Goal: Task Accomplishment & Management: Manage account settings

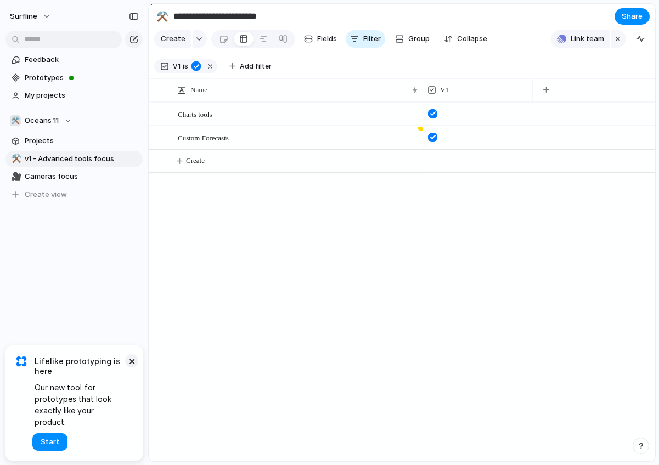
click at [128, 367] on button "×" at bounding box center [131, 360] width 13 height 13
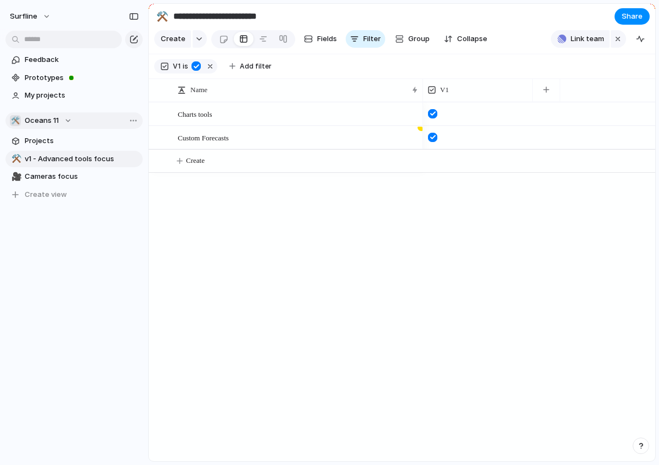
click at [67, 122] on div "🛠️ Oceans 11" at bounding box center [41, 120] width 62 height 11
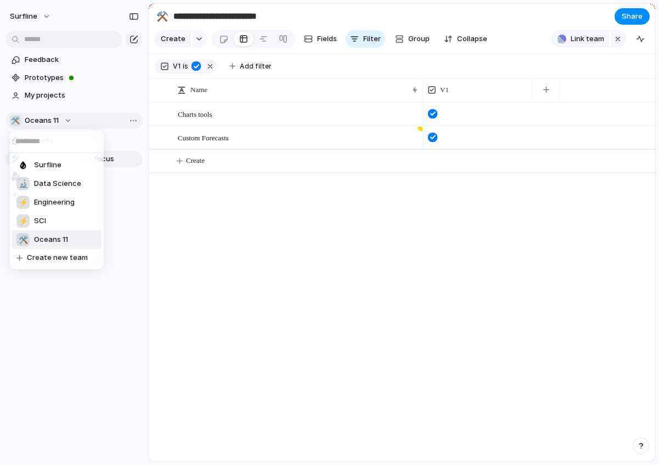
click at [67, 122] on div "Surfline 🔬 Data Science ⚡ Engineering ⚡ SCI 🛠️ Oceans 11 Create new team" at bounding box center [329, 232] width 659 height 465
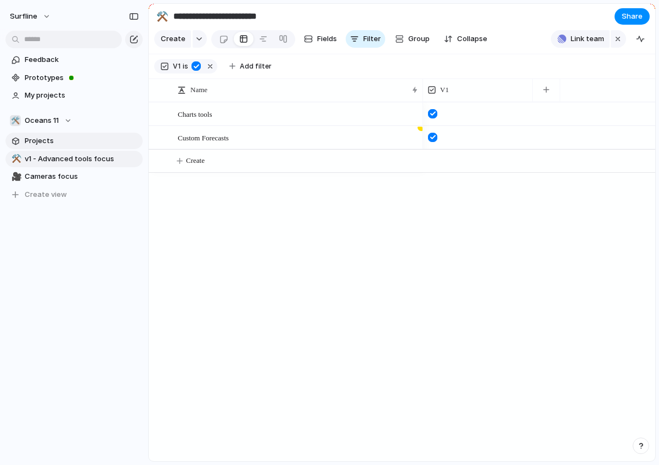
click at [53, 142] on span "Projects" at bounding box center [82, 140] width 114 height 11
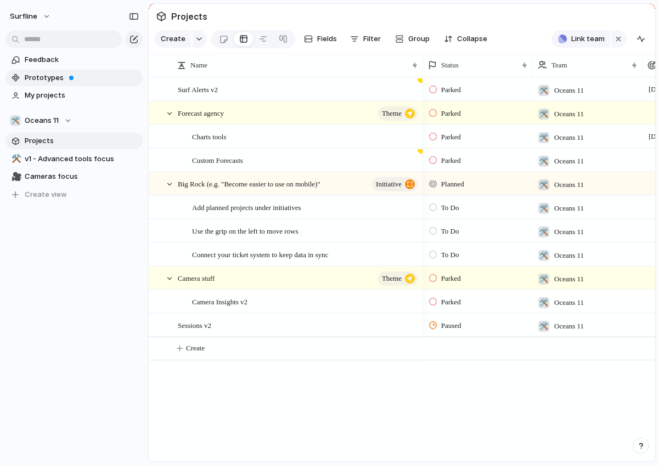
click at [39, 74] on span "Prototypes" at bounding box center [82, 77] width 114 height 11
click at [55, 95] on span "My projects" at bounding box center [82, 95] width 114 height 11
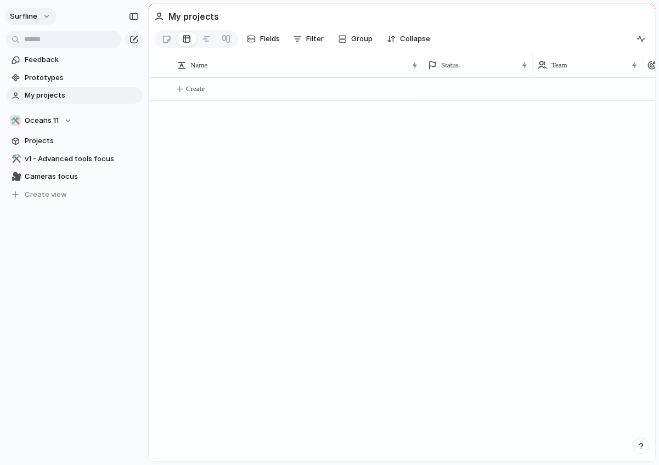
click at [43, 14] on button "surfline" at bounding box center [31, 17] width 52 height 18
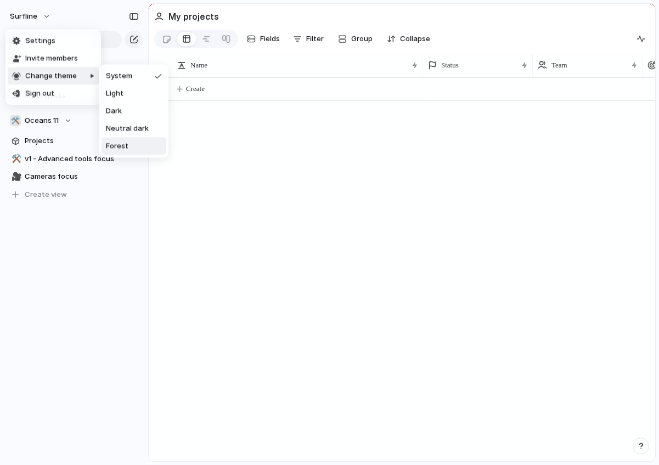
click at [114, 142] on span "Forest" at bounding box center [117, 146] width 22 height 11
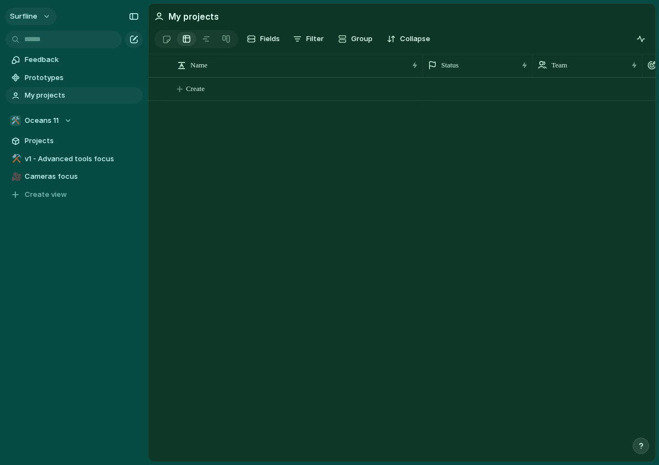
click at [42, 13] on button "surfline" at bounding box center [31, 17] width 52 height 18
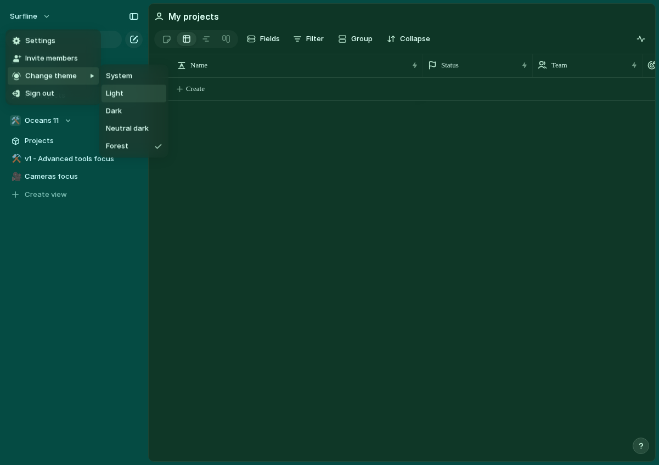
click at [122, 94] on span "Light" at bounding box center [115, 93] width 18 height 11
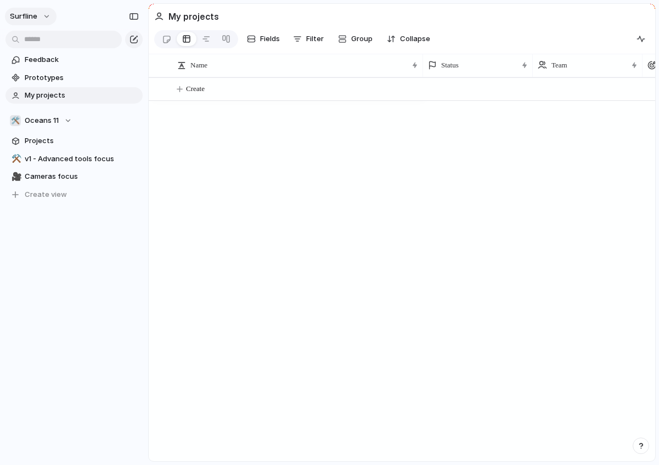
click at [43, 19] on button "surfline" at bounding box center [31, 17] width 52 height 18
click at [64, 224] on div "Settings Invite members Change theme Sign out" at bounding box center [329, 232] width 659 height 465
click at [93, 248] on div "Feedback Prototypes My projects 🛠️ Oceans 11 Projects ⚒️ v1 - Advanced tools fo…" at bounding box center [74, 146] width 148 height 292
click at [82, 116] on div "Team settings Copy link Add members" at bounding box center [329, 232] width 659 height 465
click at [129, 145] on div at bounding box center [131, 143] width 9 height 9
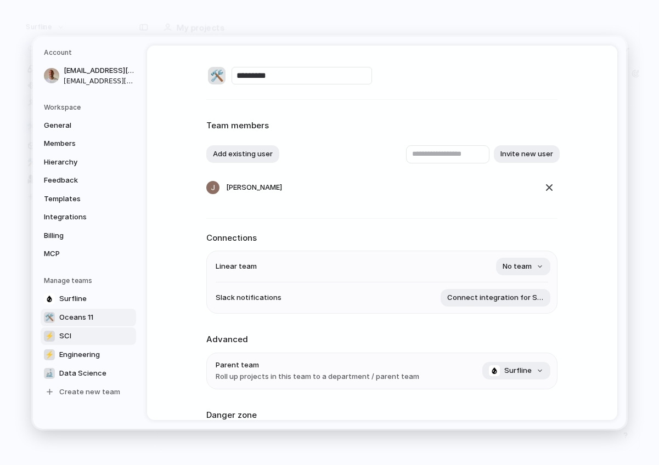
click at [76, 341] on link "⚡ SCI" at bounding box center [88, 336] width 95 height 18
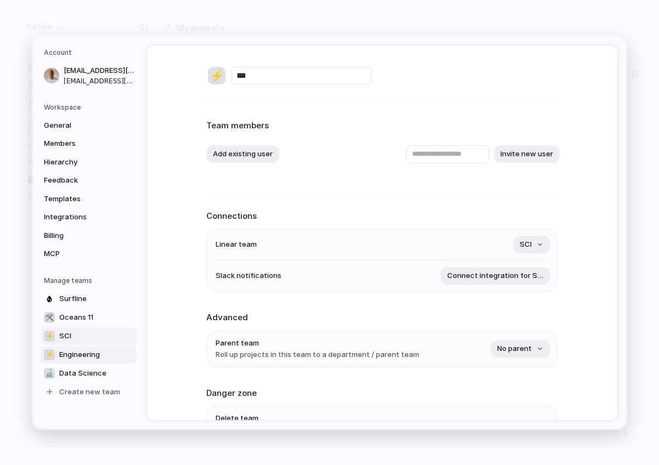
click at [76, 356] on span "Engineering" at bounding box center [79, 354] width 41 height 11
click at [91, 315] on span "Oceans 11" at bounding box center [76, 317] width 34 height 11
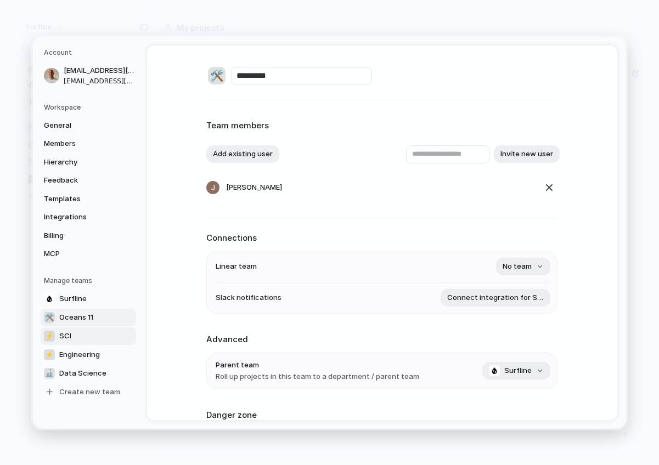
click at [86, 341] on link "⚡ SCI" at bounding box center [88, 336] width 95 height 18
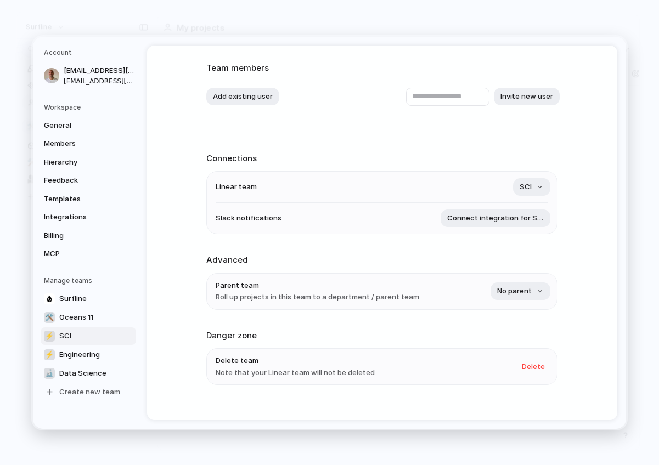
scroll to position [73, 0]
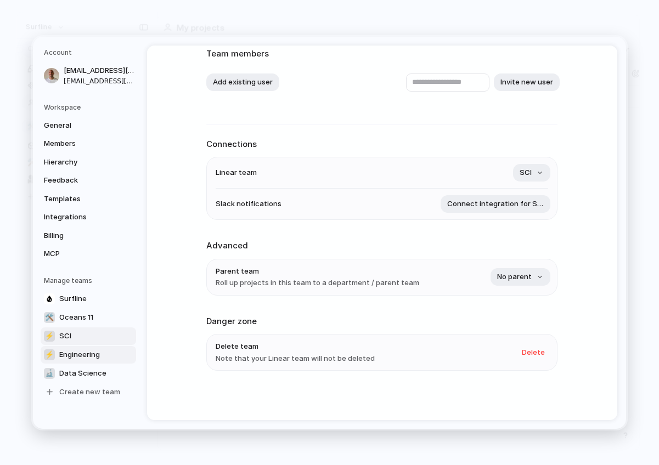
click at [71, 354] on span "Engineering" at bounding box center [79, 354] width 41 height 11
type input "**********"
click at [69, 373] on span "Data Science" at bounding box center [82, 372] width 47 height 11
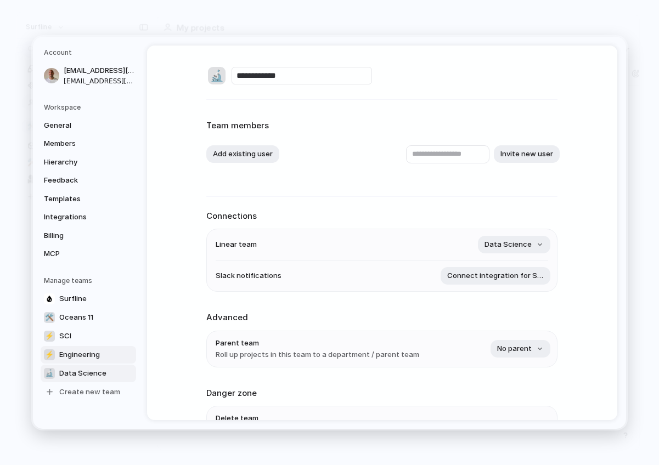
click at [73, 361] on link "⚡ Engineering" at bounding box center [88, 355] width 95 height 18
click at [86, 336] on link "⚡ SCI" at bounding box center [88, 336] width 95 height 18
click at [84, 349] on span "Engineering" at bounding box center [79, 354] width 41 height 11
click at [84, 372] on span "Data Science" at bounding box center [82, 372] width 47 height 11
type input "**********"
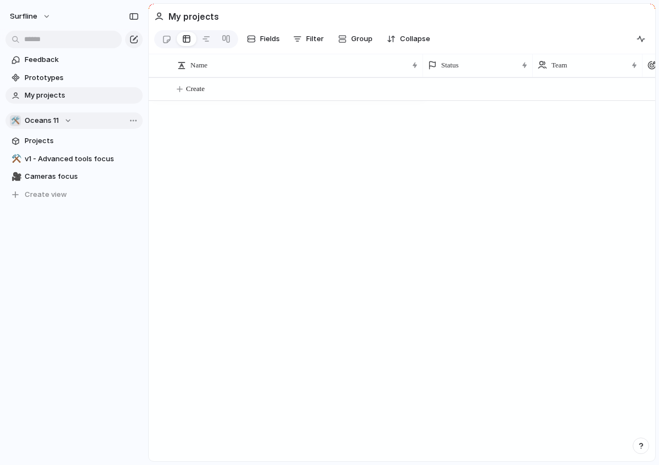
click at [69, 121] on div "🛠️ Oceans 11" at bounding box center [41, 120] width 62 height 11
click at [69, 121] on div "Surfline 🔬 Data Science ⚡ Engineering ⚡ SCI 🛠️ Oceans 11 Create new team" at bounding box center [329, 232] width 659 height 465
click at [69, 121] on div "🛠️ Oceans 11" at bounding box center [41, 120] width 62 height 11
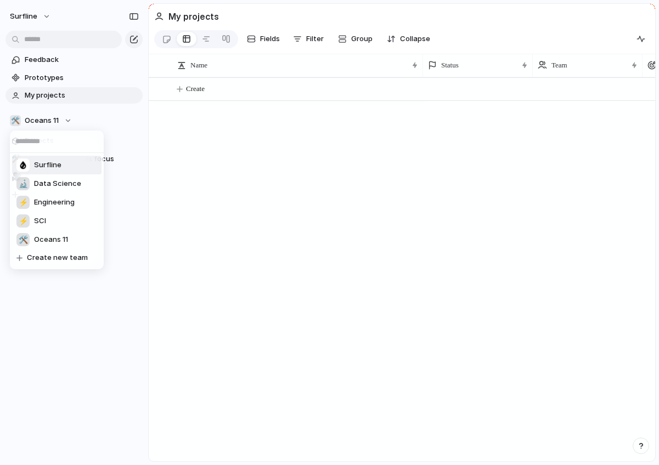
click at [54, 169] on span "Surfline" at bounding box center [47, 165] width 27 height 11
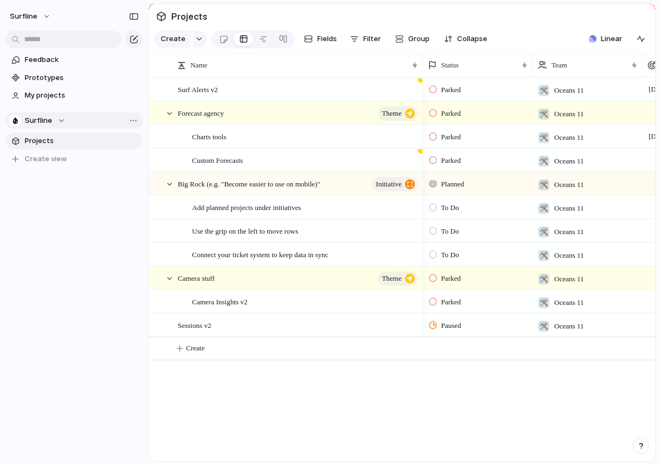
click at [59, 123] on div "Surfline" at bounding box center [37, 120] width 55 height 11
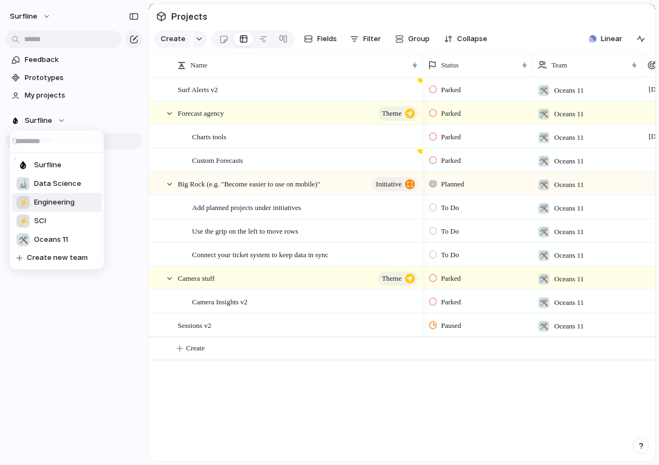
click at [48, 188] on span "Data Science" at bounding box center [57, 183] width 47 height 11
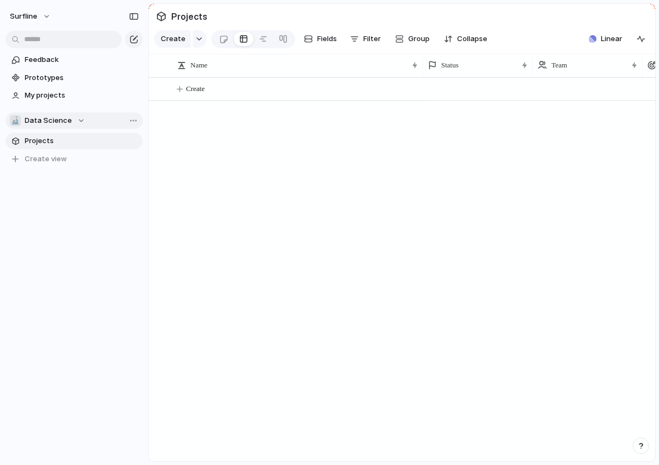
click at [26, 123] on span "Data Science" at bounding box center [48, 120] width 47 height 11
click at [26, 123] on div "Surfline 🔬 Data Science ⚡ Engineering ⚡ SCI 🛠️ Oceans 11 Create new team" at bounding box center [329, 232] width 659 height 465
click at [77, 123] on div "🔬 Data Science" at bounding box center [47, 120] width 75 height 11
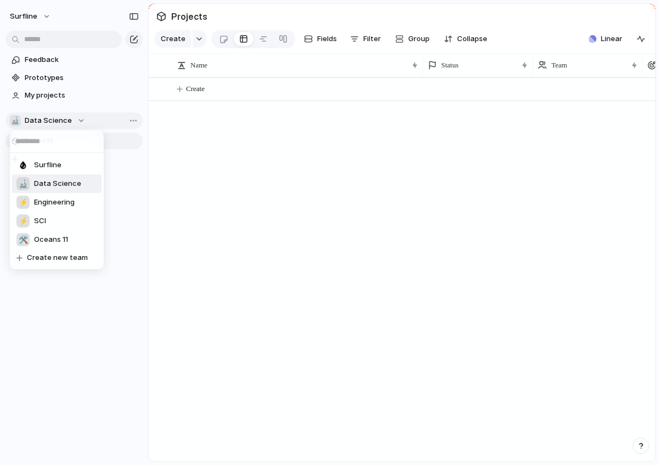
click at [77, 123] on div "Surfline 🔬 Data Science ⚡ Engineering ⚡ SCI 🛠️ Oceans 11 Create new team" at bounding box center [329, 232] width 659 height 465
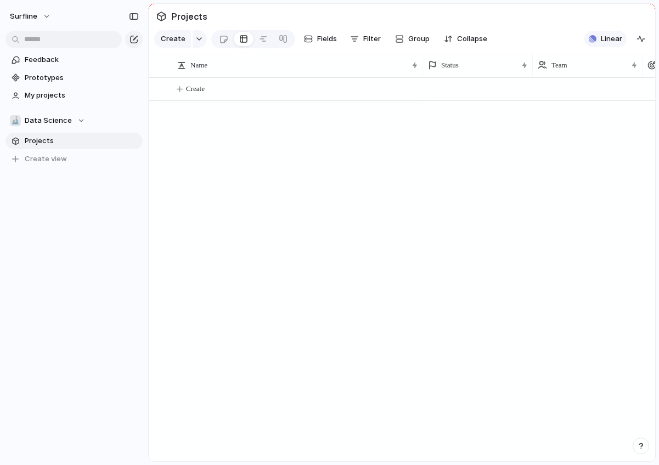
click at [608, 39] on span "Linear" at bounding box center [611, 38] width 21 height 11
click at [595, 37] on div "button" at bounding box center [593, 39] width 8 height 8
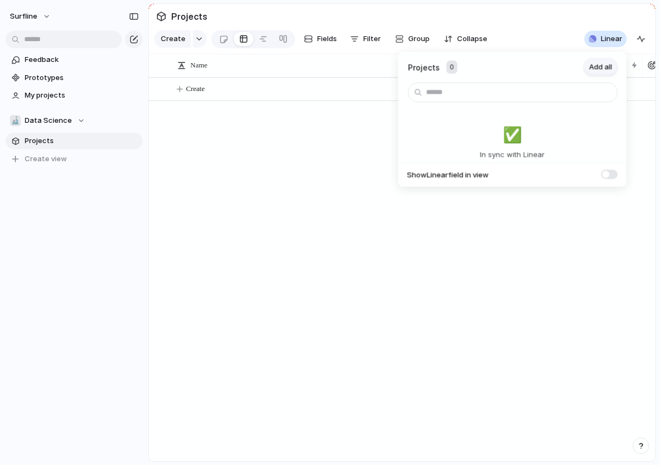
click at [604, 75] on button "Add all" at bounding box center [601, 68] width 34 height 18
click at [604, 72] on span "Add all" at bounding box center [600, 67] width 23 height 11
click at [258, 166] on div "Projects 0 Add all ✅️ In sync with Linear Show Linear field in view" at bounding box center [329, 232] width 659 height 465
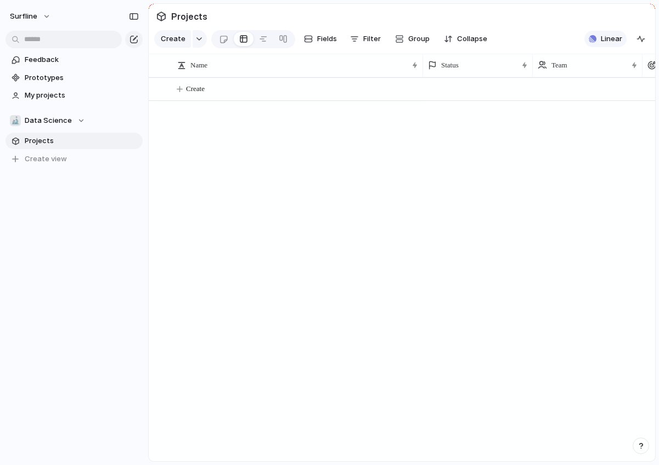
click at [596, 37] on div "button" at bounding box center [593, 39] width 8 height 8
click at [596, 37] on div "Projects 0 Add all ✅️ In sync with Linear Show Linear field in view" at bounding box center [329, 232] width 659 height 465
click at [76, 119] on div "🔬 Data Science" at bounding box center [47, 120] width 75 height 11
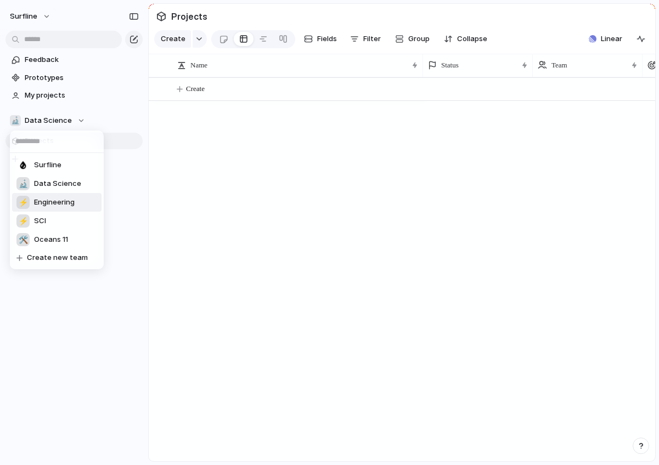
click at [45, 202] on span "Engineering" at bounding box center [54, 202] width 41 height 11
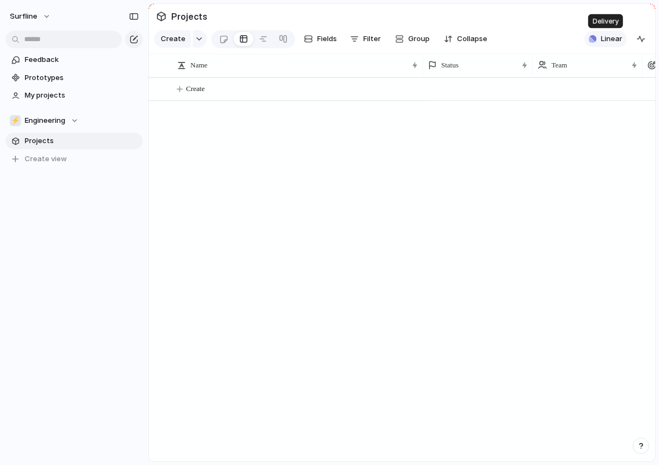
click at [603, 38] on span "Linear" at bounding box center [611, 38] width 21 height 11
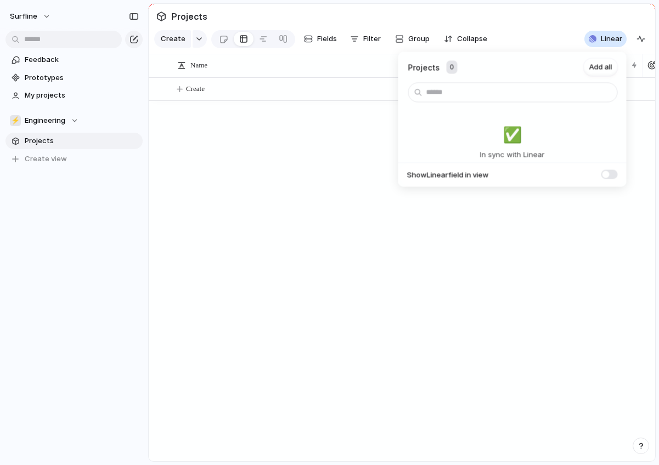
click at [282, 134] on div "Projects 0 Add all ✅️ In sync with Linear Show Linear field in view" at bounding box center [329, 232] width 659 height 465
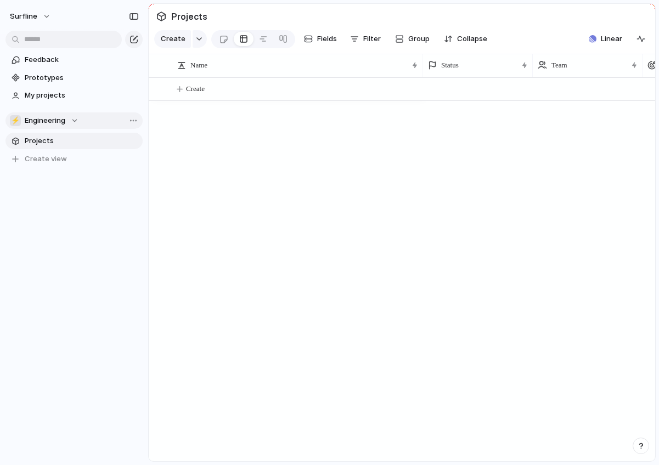
click at [73, 119] on div "⚡ Engineering" at bounding box center [44, 120] width 69 height 11
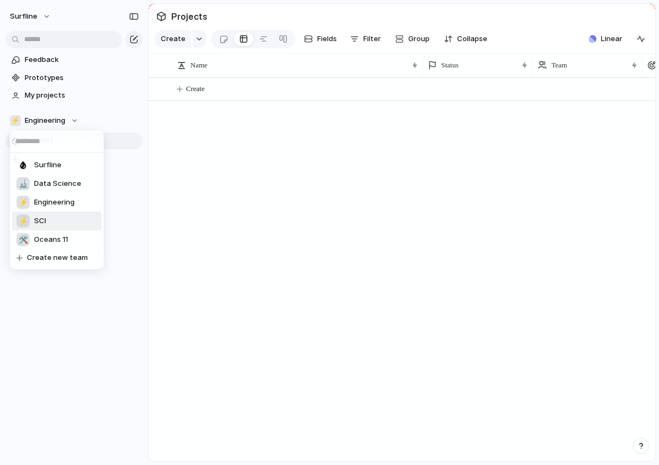
click at [44, 219] on span "SCI" at bounding box center [40, 221] width 12 height 11
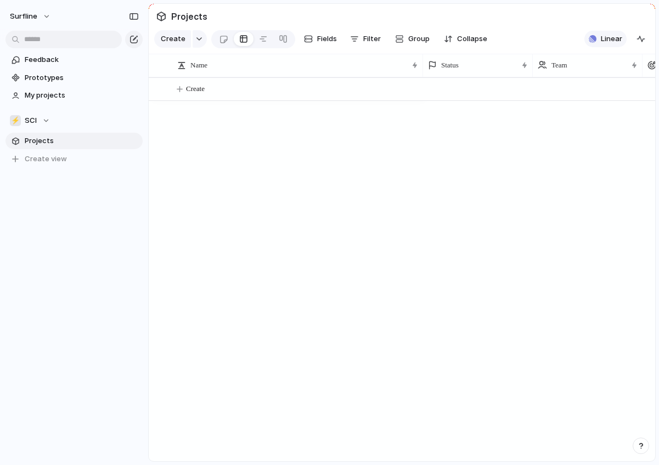
click at [589, 42] on button "Linear" at bounding box center [605, 39] width 42 height 16
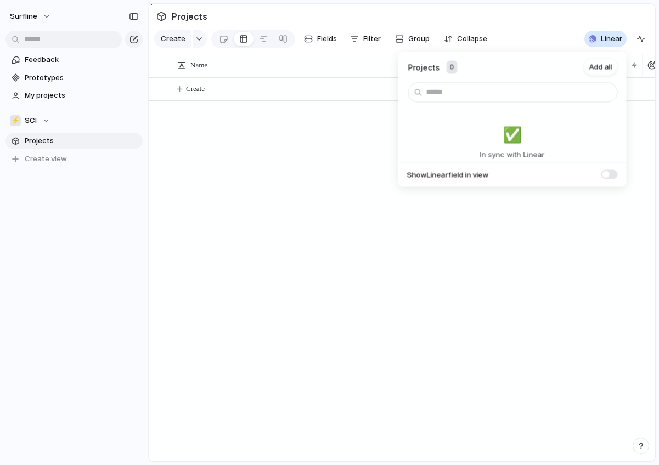
click at [227, 143] on div "Projects 0 Add all ✅️ In sync with Linear Show Linear field in view" at bounding box center [329, 232] width 659 height 465
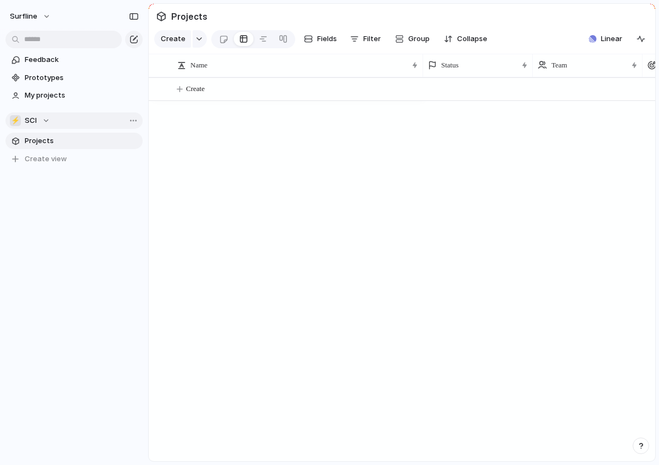
click at [51, 121] on button "⚡ SCI" at bounding box center [73, 120] width 137 height 16
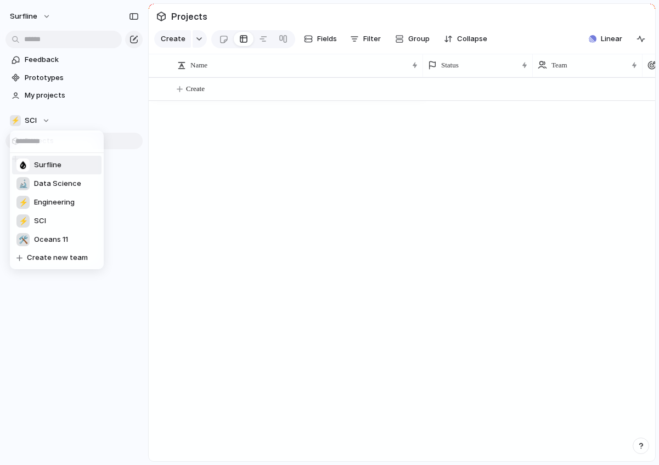
click at [73, 93] on div "Surfline 🔬 Data Science ⚡ Engineering ⚡ SCI 🛠️ Oceans 11 Create new team" at bounding box center [329, 232] width 659 height 465
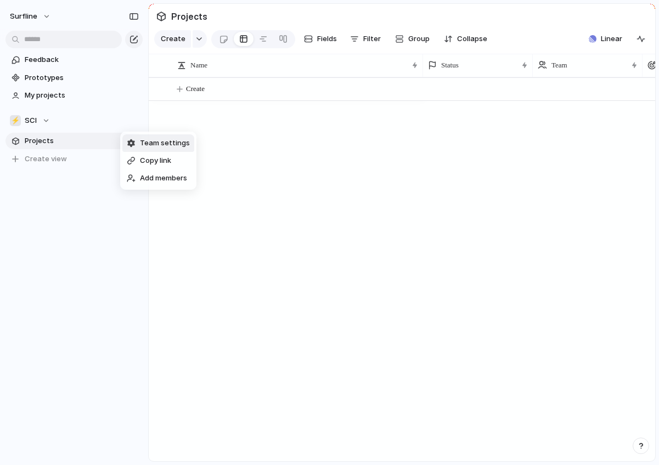
click at [153, 142] on span "Team settings" at bounding box center [165, 143] width 50 height 11
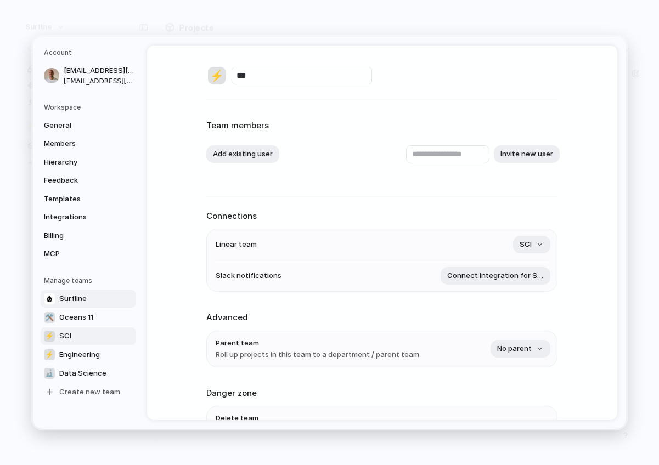
click at [64, 302] on span "Surfline" at bounding box center [72, 298] width 27 height 11
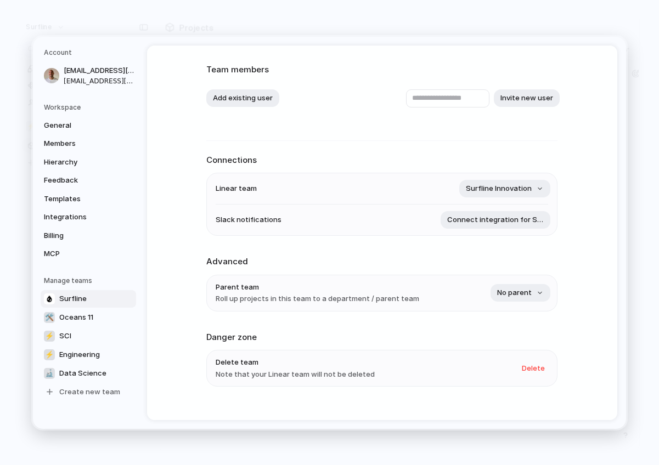
scroll to position [73, 0]
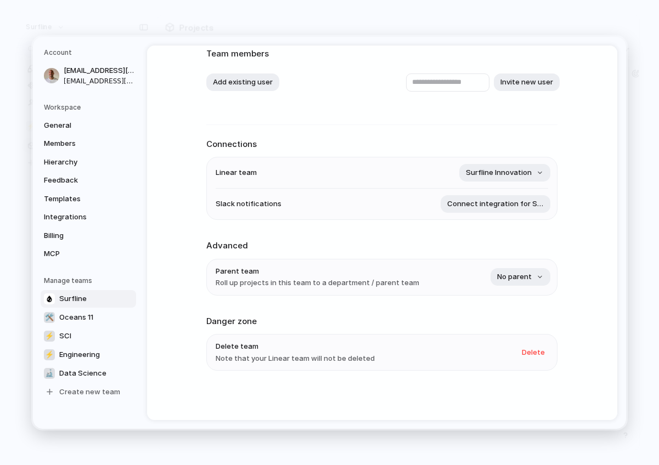
click at [610, 38] on div "Account [EMAIL_ADDRESS][DOMAIN_NAME] [EMAIL_ADDRESS][DOMAIN_NAME] Workspace Gen…" at bounding box center [329, 233] width 593 height 392
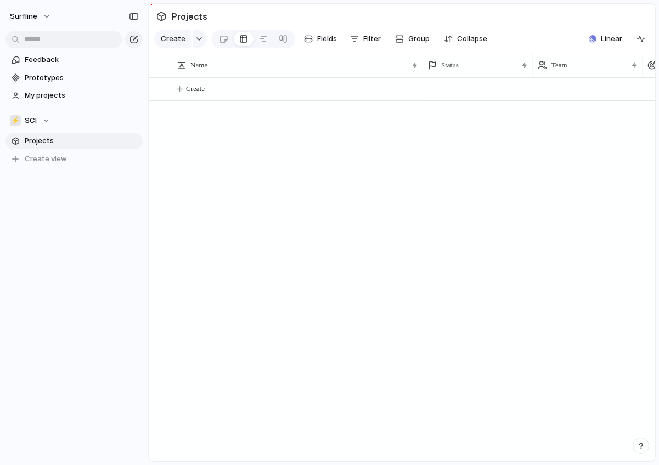
click at [610, 25] on section "Projects" at bounding box center [402, 16] width 506 height 25
click at [31, 128] on button "⚡ SCI" at bounding box center [73, 120] width 137 height 16
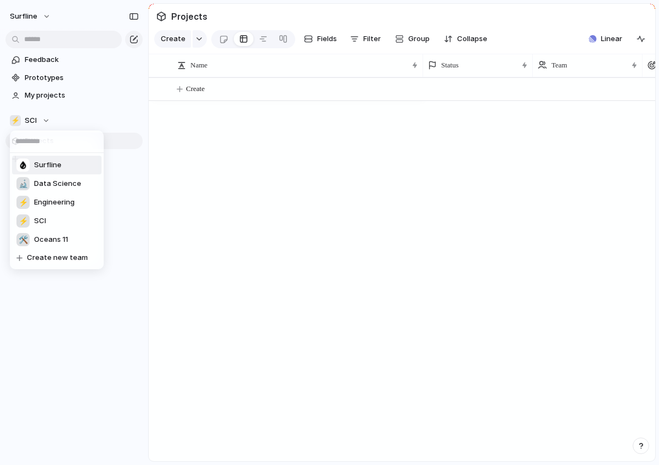
click at [30, 172] on li "Surfline" at bounding box center [56, 165] width 89 height 19
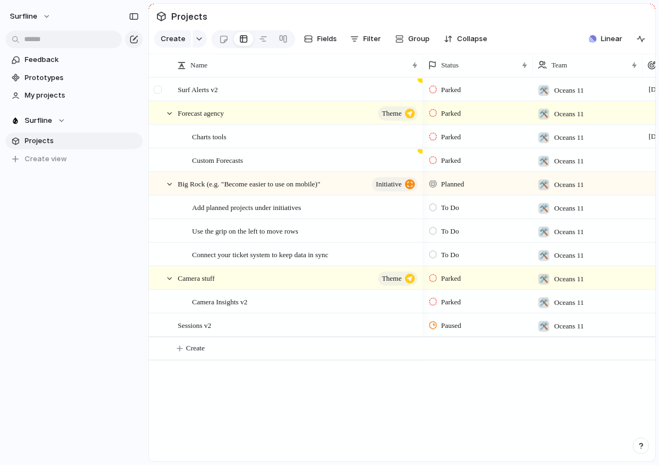
click at [159, 91] on div at bounding box center [158, 90] width 8 height 8
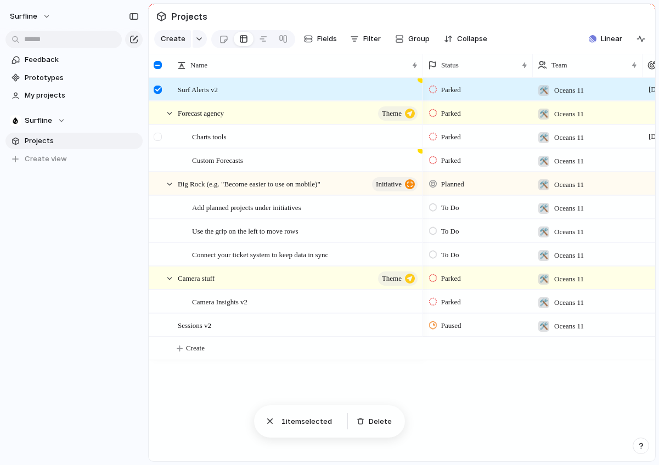
click at [159, 135] on div at bounding box center [158, 137] width 8 height 8
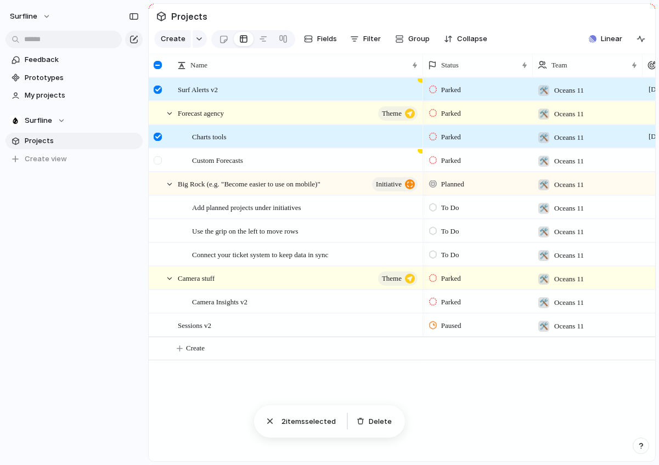
click at [159, 155] on div at bounding box center [159, 164] width 20 height 30
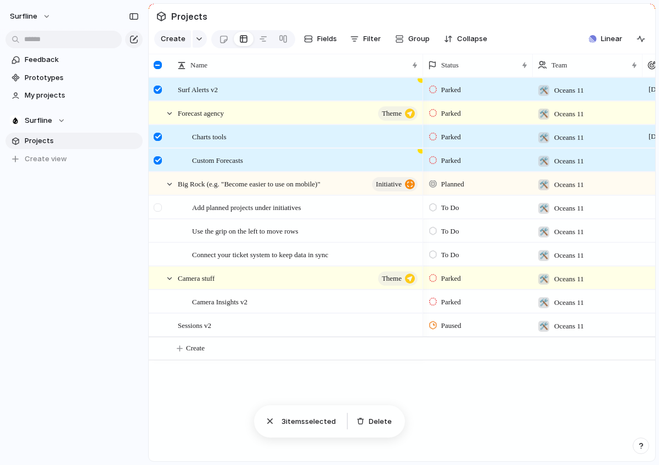
click at [160, 213] on div at bounding box center [159, 211] width 20 height 30
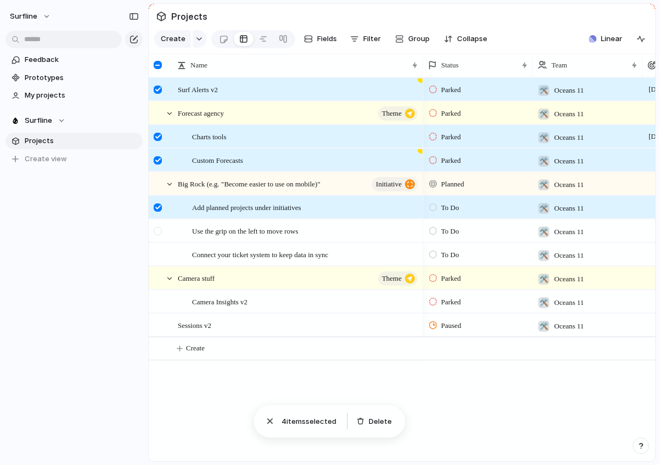
click at [159, 230] on div at bounding box center [158, 231] width 8 height 8
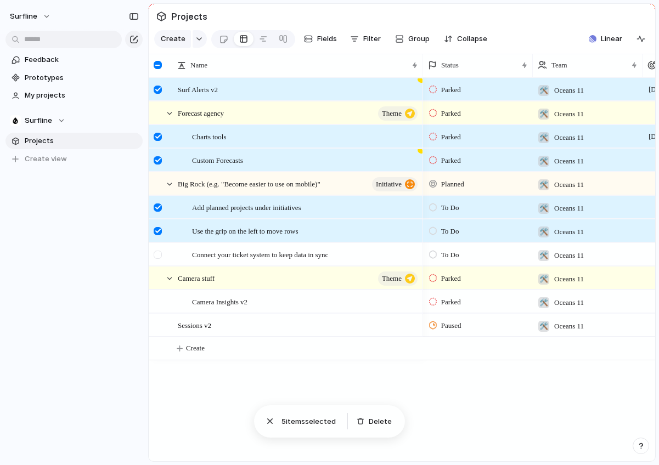
click at [159, 246] on div at bounding box center [159, 259] width 20 height 30
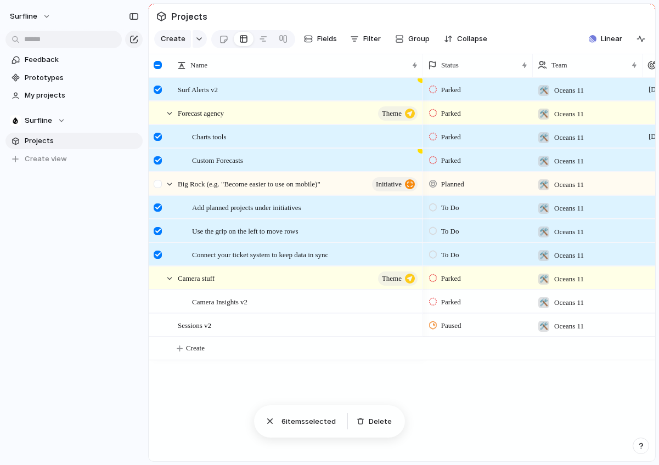
click at [156, 189] on div at bounding box center [159, 188] width 20 height 30
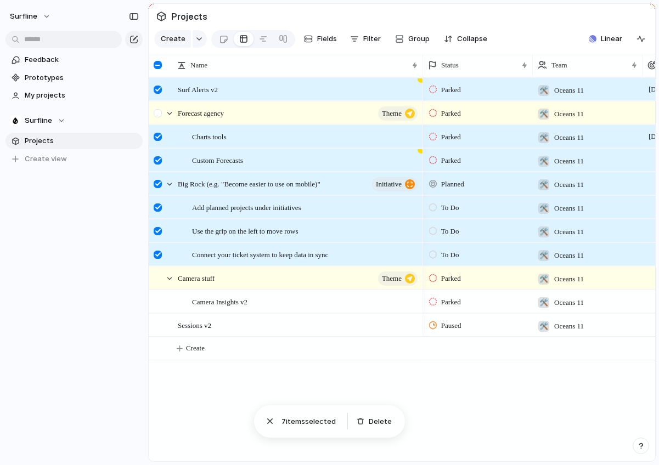
click at [160, 105] on div at bounding box center [159, 117] width 20 height 30
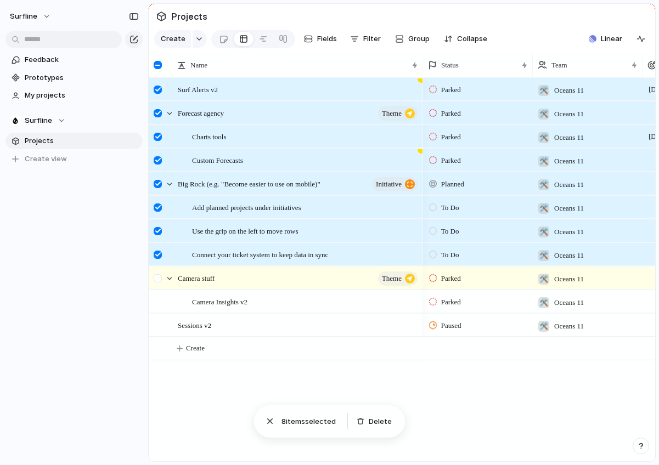
click at [157, 281] on div at bounding box center [158, 278] width 8 height 8
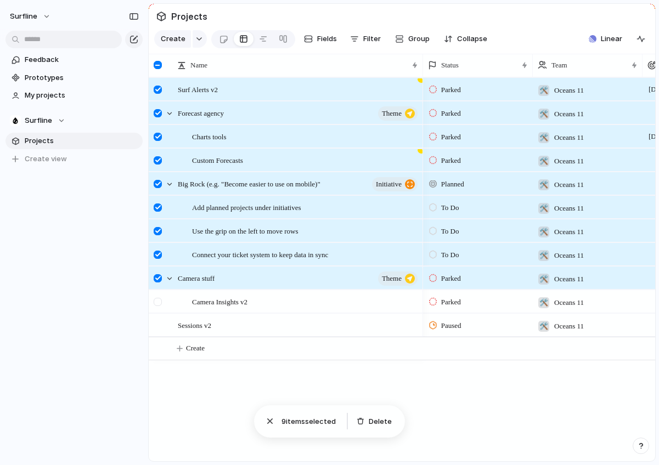
click at [157, 298] on div at bounding box center [158, 302] width 8 height 8
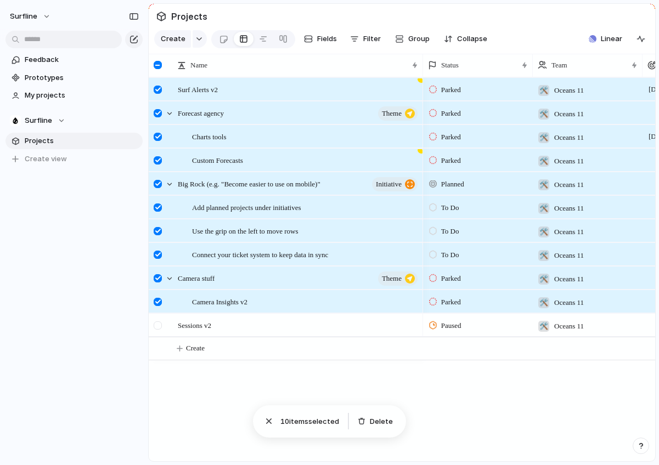
click at [157, 328] on div at bounding box center [158, 325] width 8 height 8
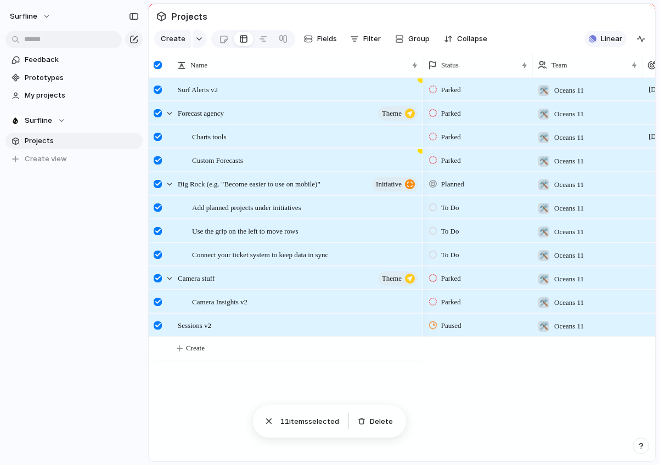
click at [614, 43] on span "Linear" at bounding box center [611, 38] width 21 height 11
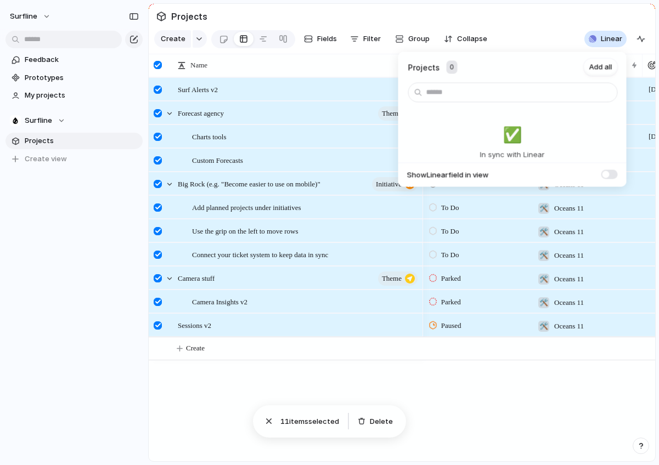
click at [617, 174] on span at bounding box center [609, 173] width 16 height 9
click at [610, 174] on span at bounding box center [609, 173] width 16 height 9
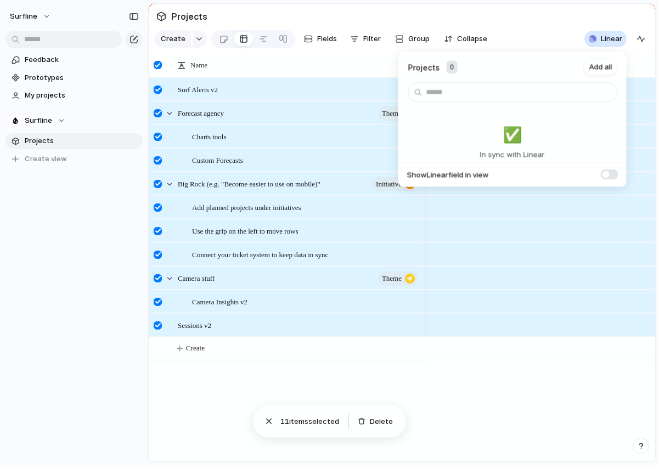
scroll to position [0, 454]
click at [610, 174] on span at bounding box center [609, 173] width 16 height 9
click at [374, 417] on div "Projects 0 Add all ✅️ In sync with Linear Show Linear field in view" at bounding box center [329, 232] width 659 height 465
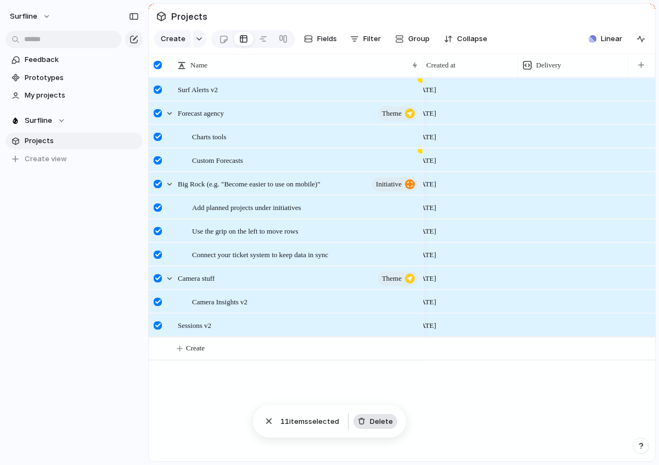
click at [371, 420] on span "Delete" at bounding box center [381, 421] width 23 height 11
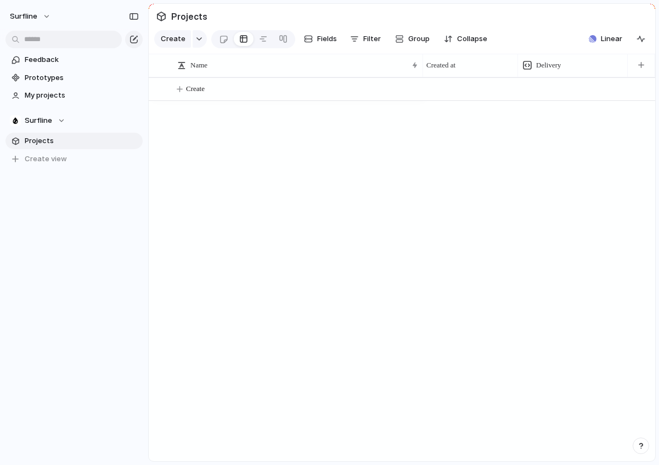
click at [203, 137] on div "Create" at bounding box center [402, 269] width 506 height 384
click at [141, 139] on span "Team settings" at bounding box center [165, 143] width 50 height 11
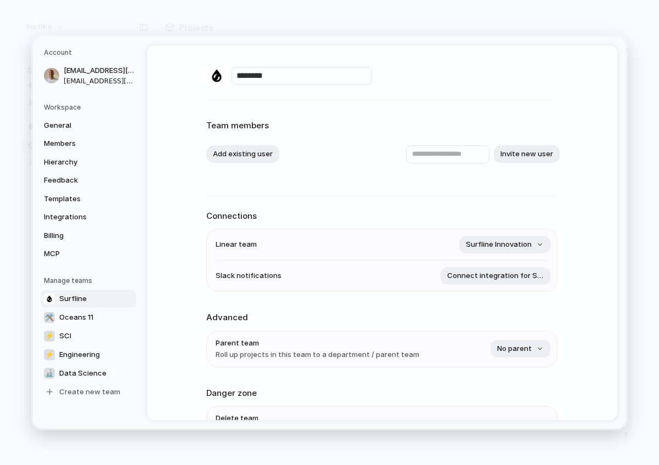
scroll to position [73, 0]
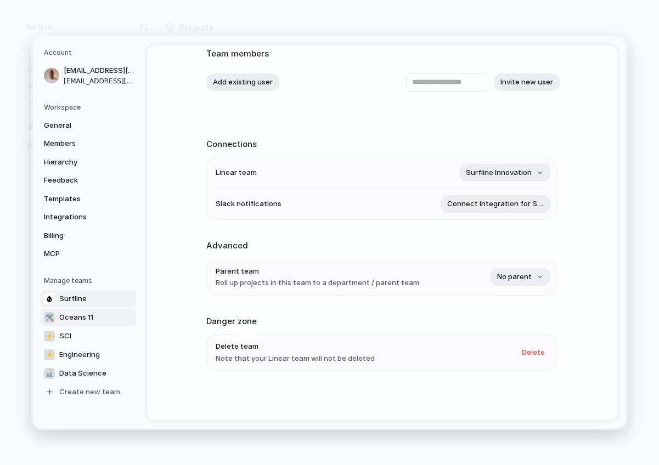
click at [49, 323] on link "🛠️ Oceans 11" at bounding box center [88, 317] width 95 height 18
type input "*********"
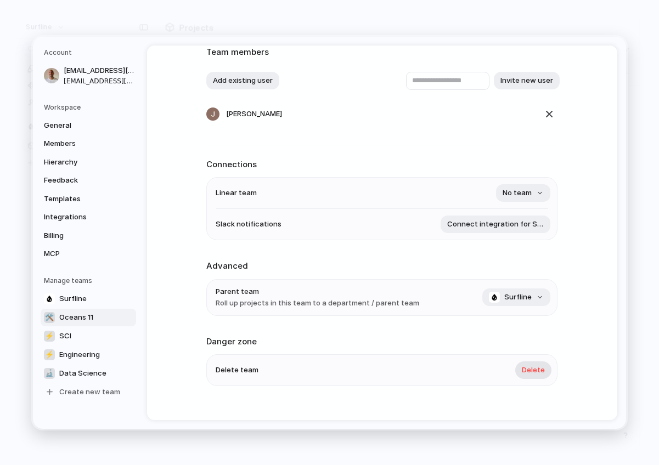
click at [533, 372] on span "Delete" at bounding box center [533, 370] width 23 height 11
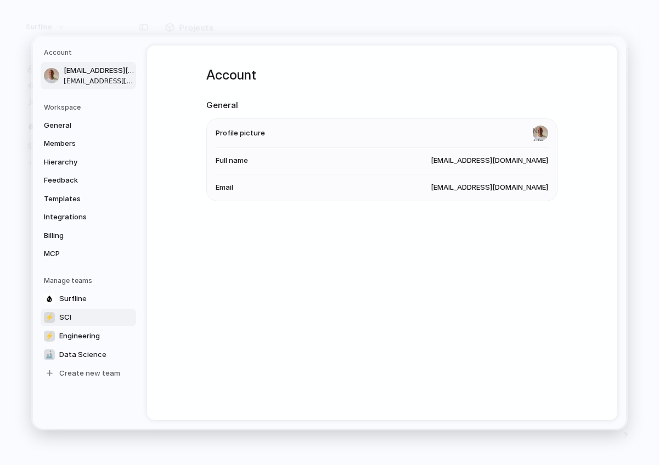
click at [70, 315] on span "SCI" at bounding box center [65, 317] width 12 height 11
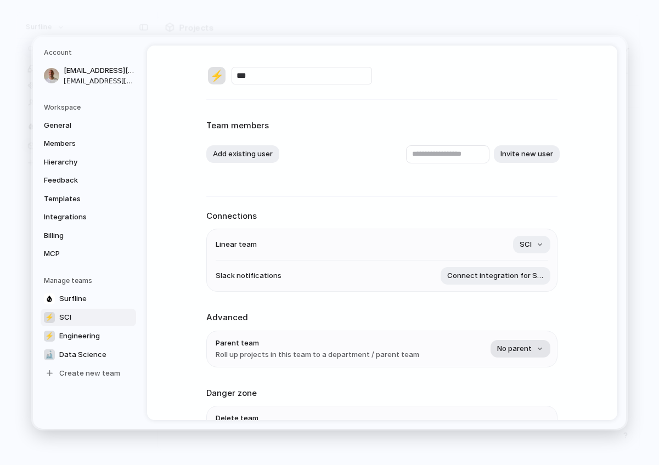
click at [515, 356] on button "No parent" at bounding box center [520, 349] width 60 height 18
click at [485, 414] on span "Surfline" at bounding box center [493, 415] width 27 height 11
click at [98, 332] on span "Engineering" at bounding box center [79, 335] width 41 height 11
click at [512, 352] on span "No parent" at bounding box center [514, 348] width 35 height 11
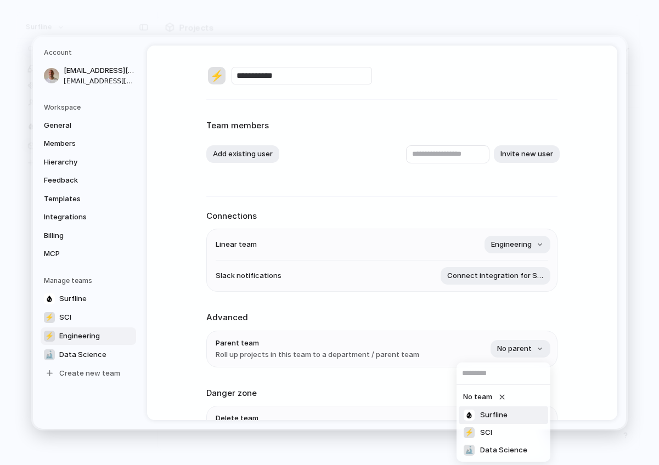
click at [484, 417] on span "Surfline" at bounding box center [493, 415] width 27 height 11
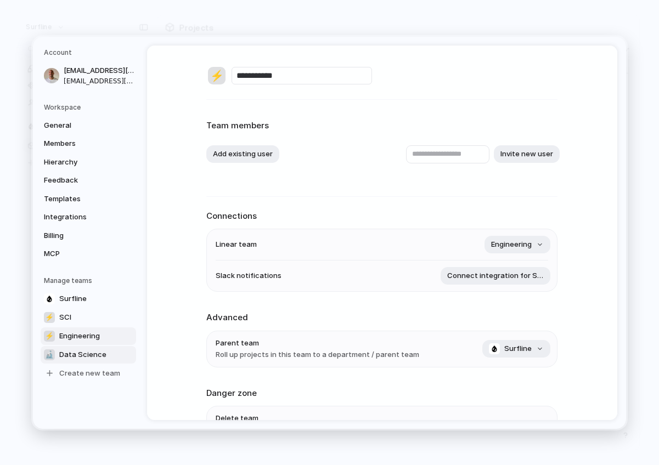
click at [85, 353] on span "Data Science" at bounding box center [82, 354] width 47 height 11
click at [528, 361] on li "Parent team Roll up projects in this team to a department / parent team No pare…" at bounding box center [382, 349] width 332 height 36
click at [523, 348] on span "No parent" at bounding box center [514, 348] width 35 height 11
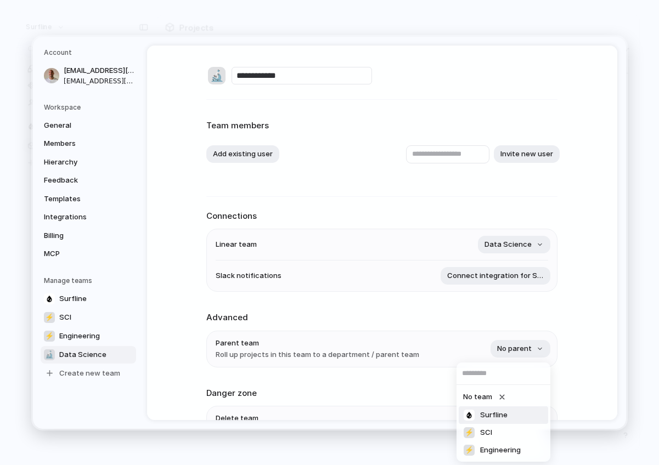
click at [490, 414] on span "Surfline" at bounding box center [493, 415] width 27 height 11
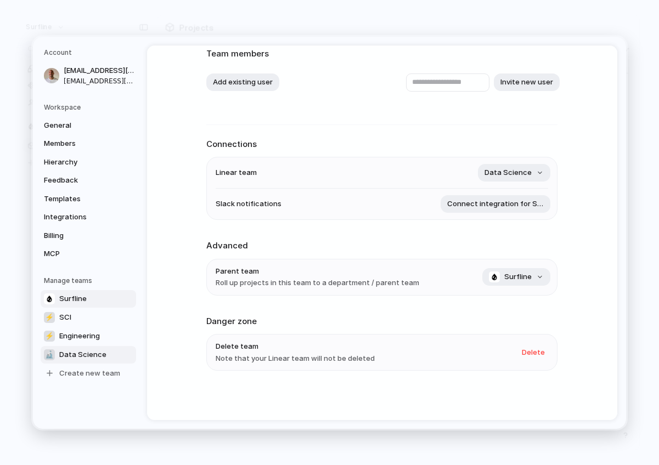
click at [65, 302] on span "Surfline" at bounding box center [72, 298] width 27 height 11
type input "********"
click at [65, 213] on span "Integrations" at bounding box center [79, 217] width 70 height 11
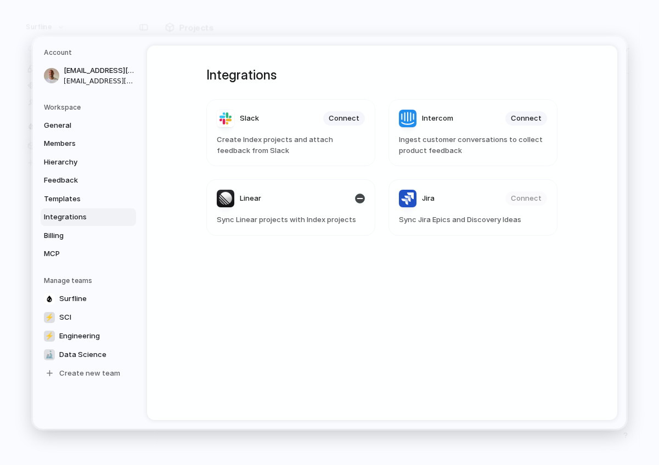
click at [341, 206] on header "Linear" at bounding box center [291, 199] width 148 height 18
click at [361, 200] on div "button" at bounding box center [360, 199] width 10 height 10
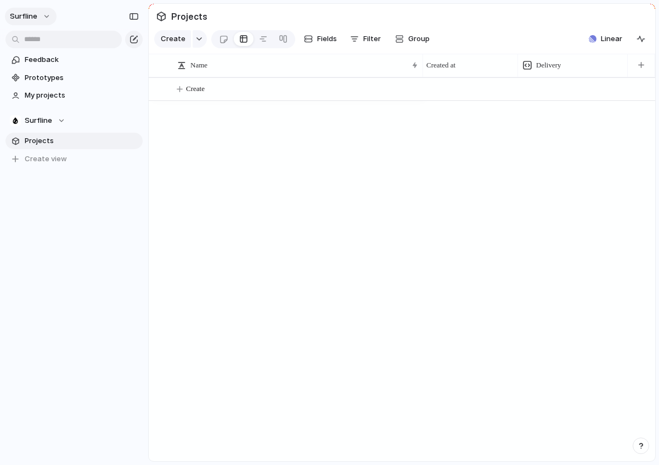
click at [30, 19] on span "surfline" at bounding box center [23, 16] width 27 height 11
click at [31, 40] on span "Settings" at bounding box center [40, 41] width 30 height 11
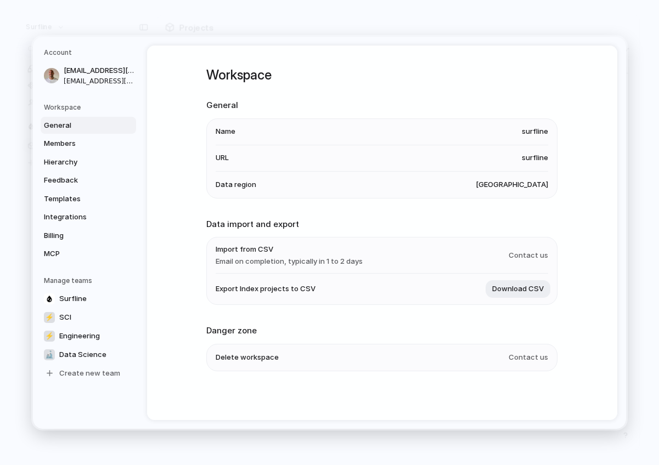
click at [89, 108] on h5 "Workspace" at bounding box center [90, 107] width 92 height 10
click at [86, 72] on span "[EMAIL_ADDRESS][DOMAIN_NAME]" at bounding box center [99, 70] width 70 height 11
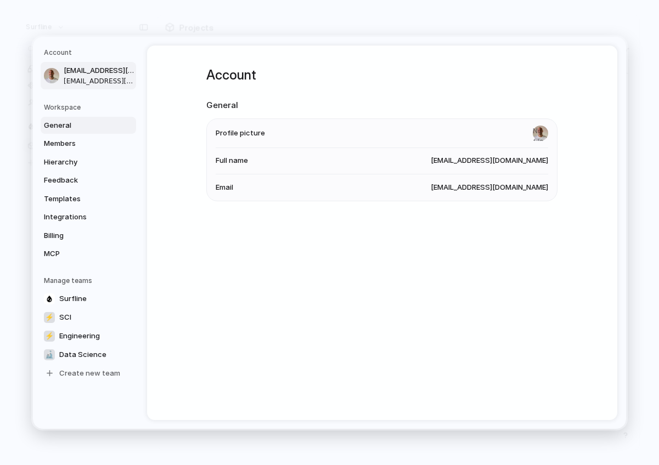
click at [70, 116] on link "General" at bounding box center [88, 125] width 95 height 18
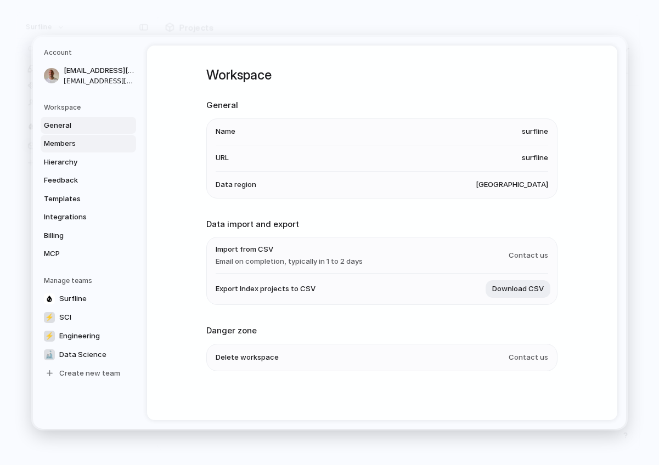
click at [65, 140] on span "Members" at bounding box center [79, 143] width 70 height 11
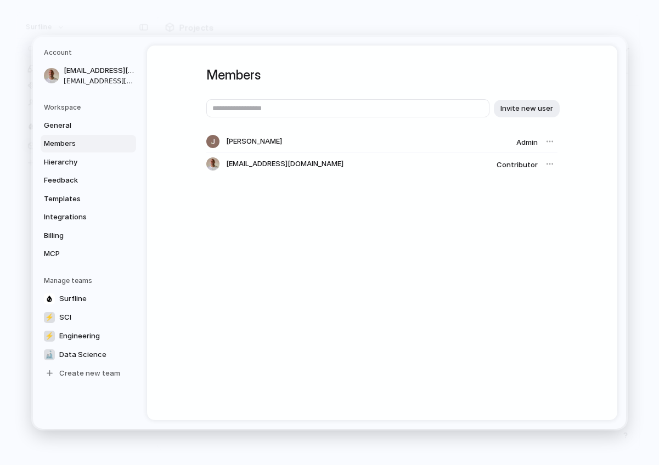
click at [550, 139] on div at bounding box center [549, 141] width 15 height 15
click at [44, 210] on link "Integrations" at bounding box center [88, 217] width 95 height 18
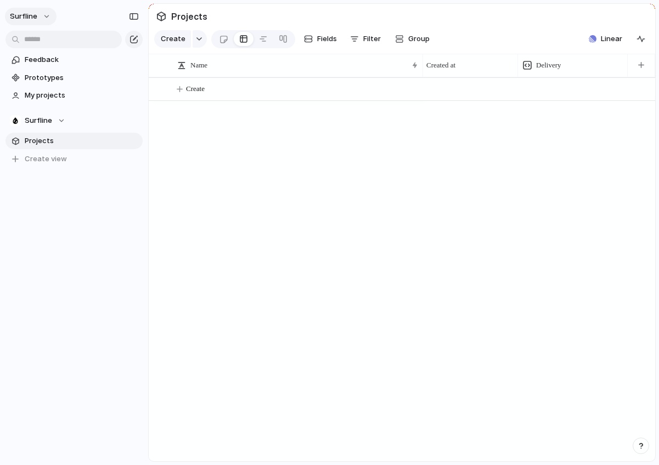
click at [48, 19] on button "surfline" at bounding box center [31, 17] width 52 height 18
click at [43, 46] on span "Settings" at bounding box center [40, 41] width 30 height 11
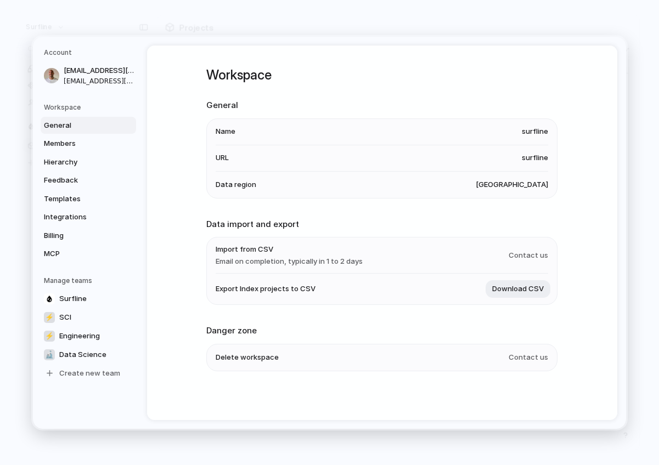
click at [522, 356] on span "Contact us" at bounding box center [527, 357] width 39 height 11
click at [530, 357] on span "Contact us" at bounding box center [527, 357] width 39 height 11
click at [405, 357] on li "Delete workspace Contact us" at bounding box center [382, 357] width 332 height 26
click at [295, 352] on li "Delete workspace Contact us" at bounding box center [382, 357] width 332 height 26
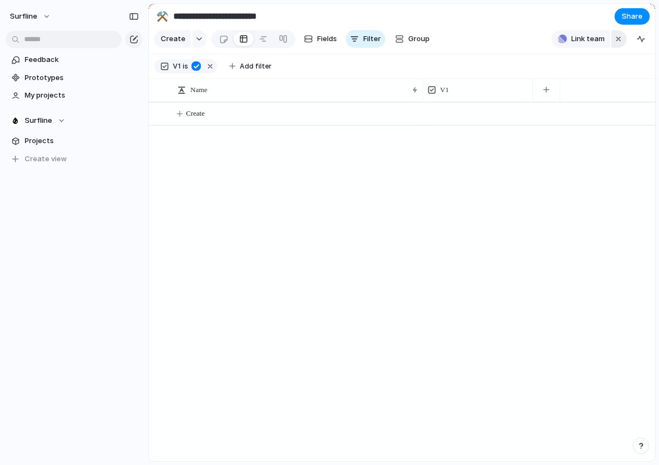
click at [623, 38] on button "button" at bounding box center [618, 39] width 15 height 18
click at [175, 15] on input "**********" at bounding box center [235, 17] width 129 height 20
click at [44, 126] on button "Surfline" at bounding box center [73, 120] width 137 height 16
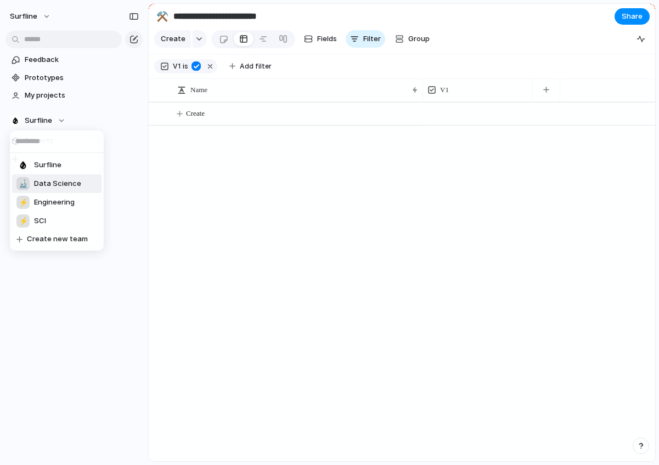
click at [55, 190] on li "🔬 Data Science" at bounding box center [56, 183] width 89 height 19
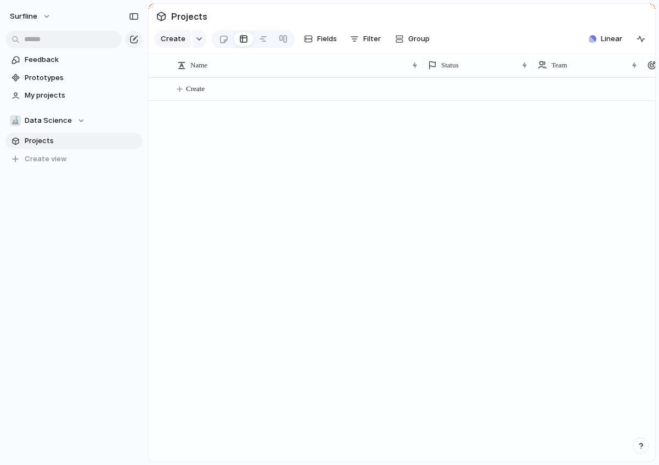
click at [294, 119] on div "Create" at bounding box center [402, 269] width 506 height 384
click at [37, 9] on button "surfline" at bounding box center [31, 17] width 52 height 18
click at [36, 43] on span "Settings" at bounding box center [40, 41] width 30 height 11
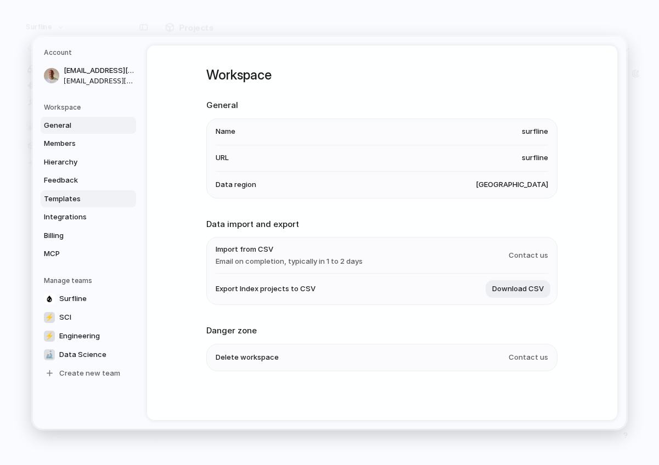
click at [72, 201] on span "Templates" at bounding box center [79, 198] width 70 height 11
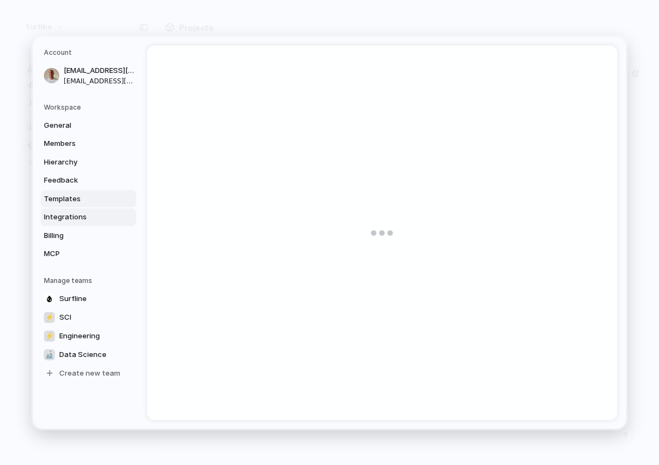
click at [71, 212] on span "Integrations" at bounding box center [79, 217] width 70 height 11
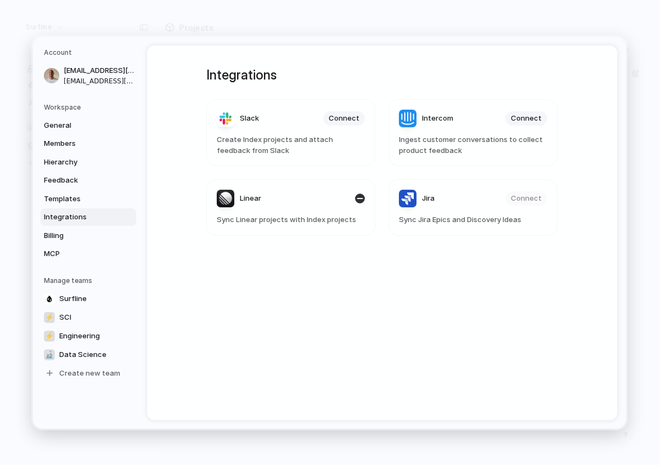
click at [362, 196] on div "button" at bounding box center [360, 199] width 10 height 10
click at [353, 203] on header "Linear" at bounding box center [291, 199] width 148 height 18
click at [57, 252] on span "MCP" at bounding box center [79, 253] width 70 height 11
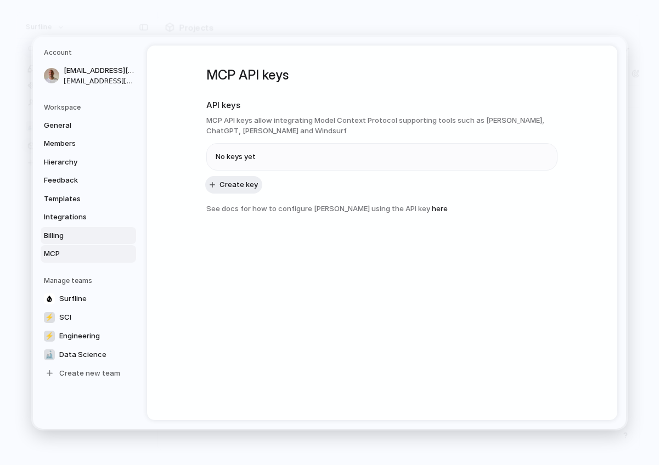
click at [64, 239] on span "Billing" at bounding box center [79, 235] width 70 height 11
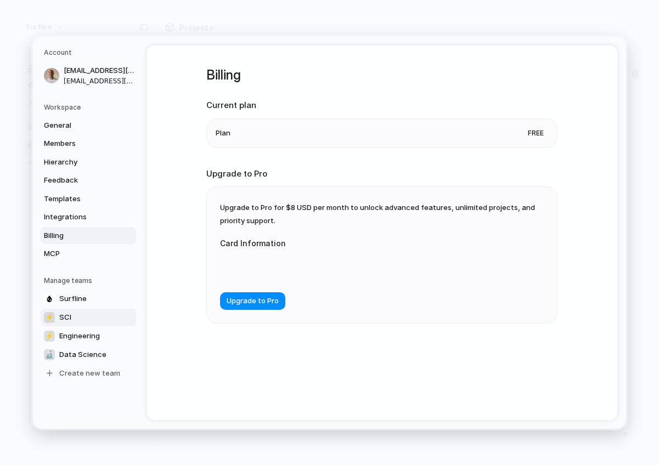
click at [77, 319] on link "⚡ SCI" at bounding box center [88, 317] width 95 height 18
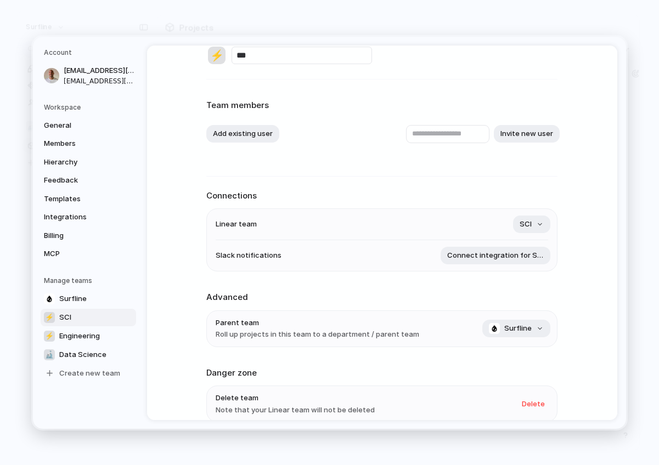
scroll to position [73, 0]
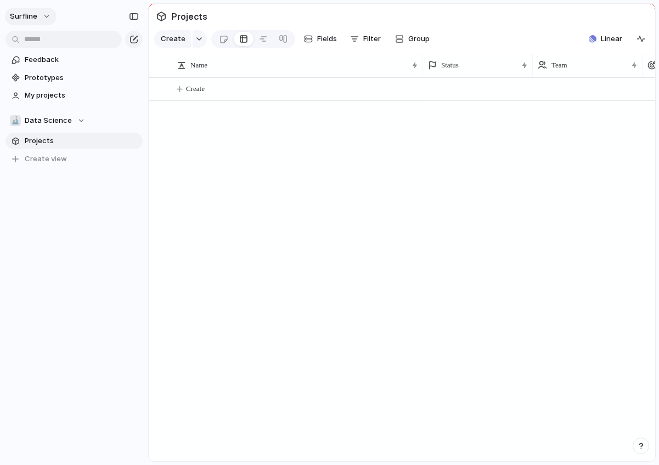
click at [13, 20] on span "surfline" at bounding box center [23, 16] width 27 height 11
click at [64, 41] on li "Settings" at bounding box center [53, 41] width 91 height 18
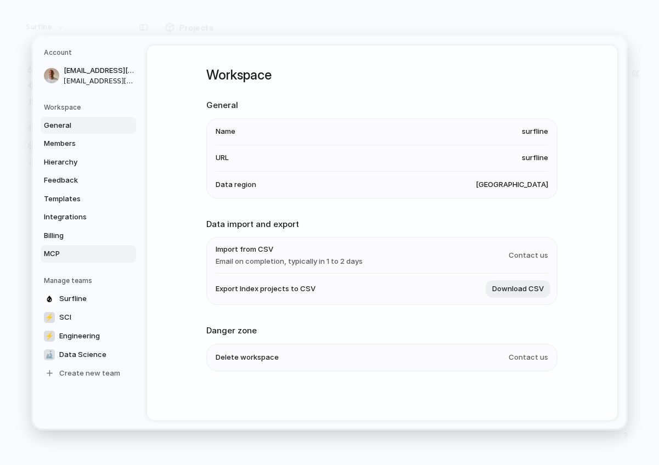
click at [91, 250] on span "MCP" at bounding box center [79, 253] width 70 height 11
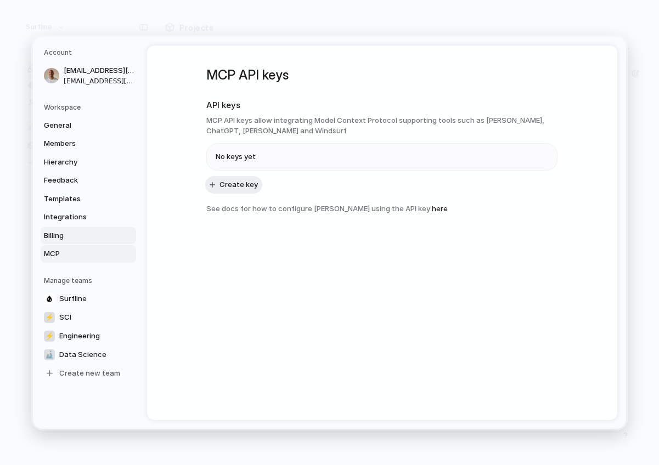
click at [97, 235] on span "Billing" at bounding box center [79, 235] width 70 height 11
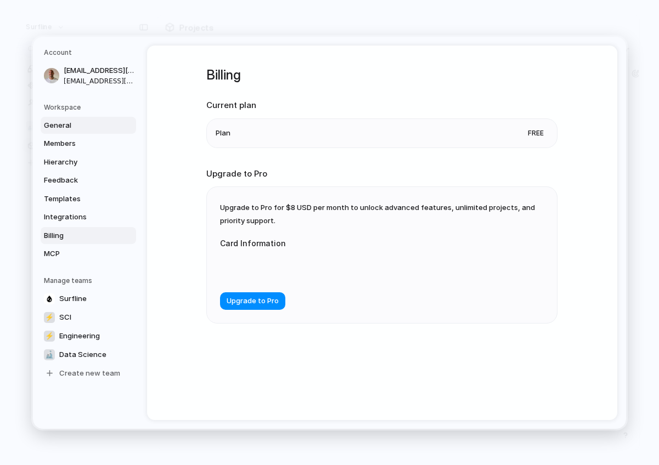
click at [94, 133] on link "General" at bounding box center [88, 125] width 95 height 18
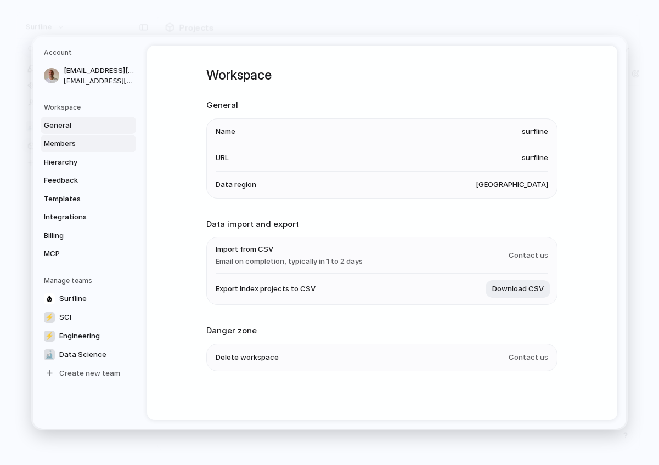
click at [84, 148] on span "Members" at bounding box center [79, 143] width 70 height 11
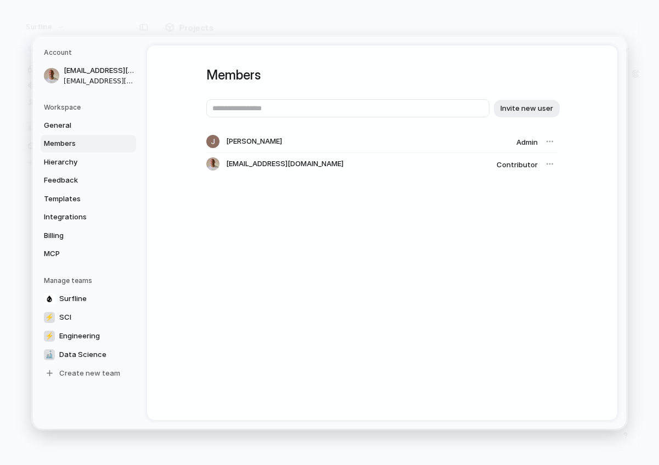
click at [568, 159] on div "Members Invite new user John Wetenhall Admin mreinwald@surfline.com Contributor" at bounding box center [382, 233] width 470 height 375
click at [547, 157] on div at bounding box center [549, 163] width 15 height 15
click at [547, 149] on div "John Wetenhall Admin" at bounding box center [381, 142] width 351 height 22
drag, startPoint x: 547, startPoint y: 156, endPoint x: 310, endPoint y: 155, distance: 236.4
click at [310, 155] on div "mreinwald@surfline.com Contributor" at bounding box center [381, 164] width 351 height 22
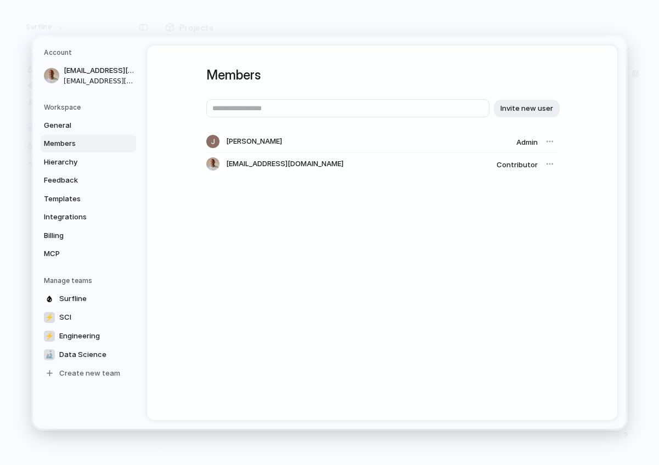
click at [313, 155] on div "mreinwald@surfline.com Contributor" at bounding box center [381, 164] width 351 height 22
click at [256, 159] on span "[EMAIL_ADDRESS][DOMAIN_NAME]" at bounding box center [284, 164] width 117 height 11
click at [93, 89] on nav "Account mreinwald@surfline.com mreinwald@surfline.com Workspace General Members…" at bounding box center [90, 233] width 114 height 392
click at [86, 101] on nav "Account mreinwald@surfline.com mreinwald@surfline.com Workspace General Members…" at bounding box center [90, 233] width 114 height 392
click at [73, 114] on div "Workspace General Members Hierarchy Feedback Templates Integrations Billing MCP" at bounding box center [90, 182] width 92 height 160
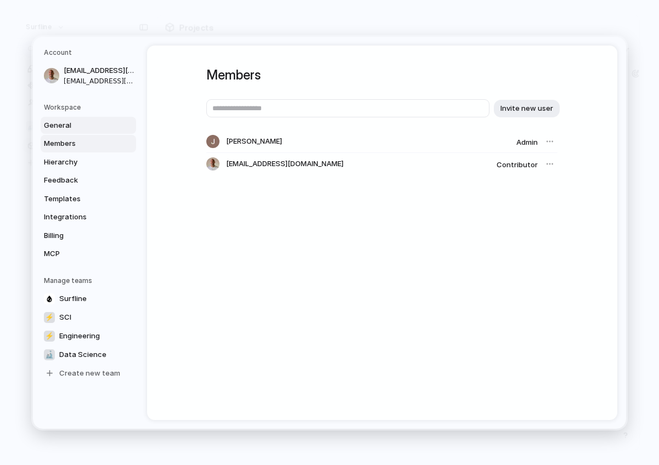
click at [60, 128] on span "General" at bounding box center [79, 125] width 70 height 11
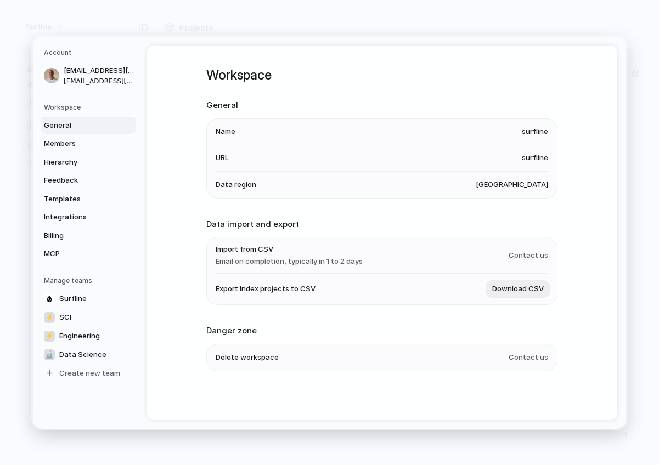
scroll to position [2, 0]
click at [534, 353] on span "Contact us" at bounding box center [527, 356] width 39 height 11
click at [547, 260] on li "Import from CSV Email on completion, typically in 1 to 2 days Contact us" at bounding box center [382, 255] width 332 height 36
click at [534, 252] on span "Contact us" at bounding box center [527, 254] width 39 height 11
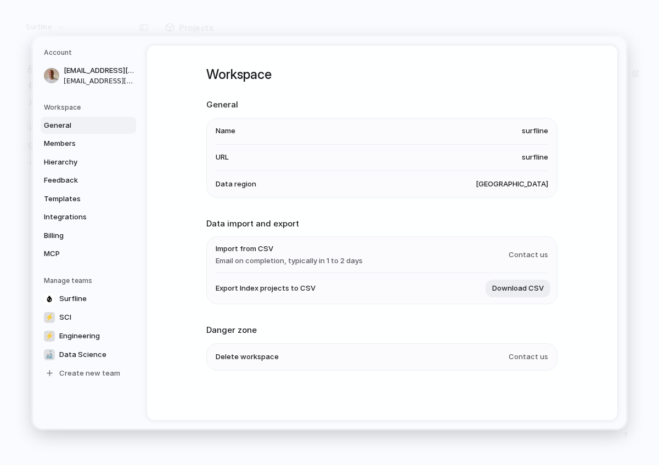
click at [534, 252] on span "Contact us" at bounding box center [527, 254] width 39 height 11
click at [542, 171] on li "Data region United States" at bounding box center [382, 184] width 332 height 26
click at [542, 162] on li "URL surfline" at bounding box center [382, 157] width 332 height 26
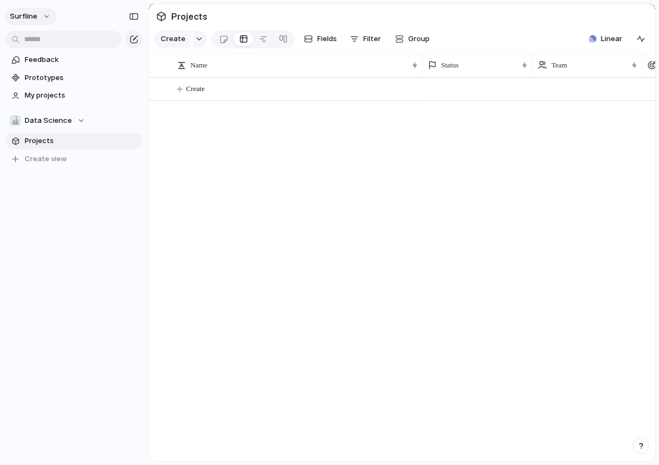
click at [39, 20] on button "surfline" at bounding box center [31, 17] width 52 height 18
click at [43, 91] on span "Sign out" at bounding box center [39, 93] width 29 height 11
